Goal: Transaction & Acquisition: Purchase product/service

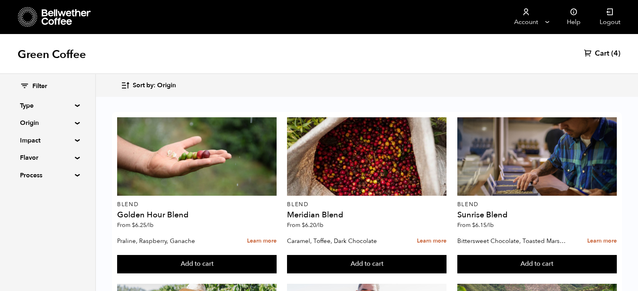
click at [594, 49] on link "Cart (4)" at bounding box center [602, 54] width 36 height 10
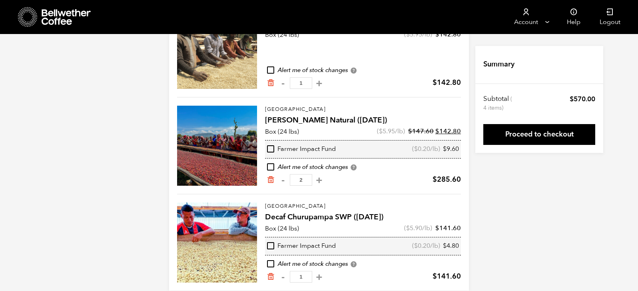
scroll to position [130, 0]
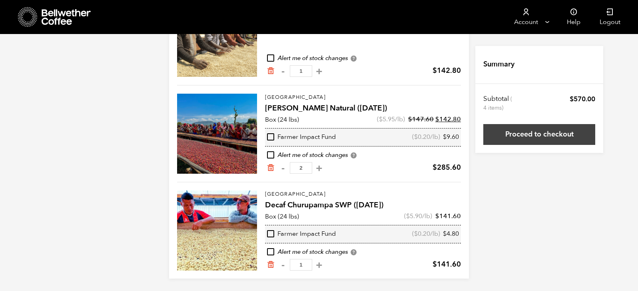
click at [534, 130] on link "Proceed to checkout" at bounding box center [540, 134] width 112 height 21
